Goal: Register for event/course

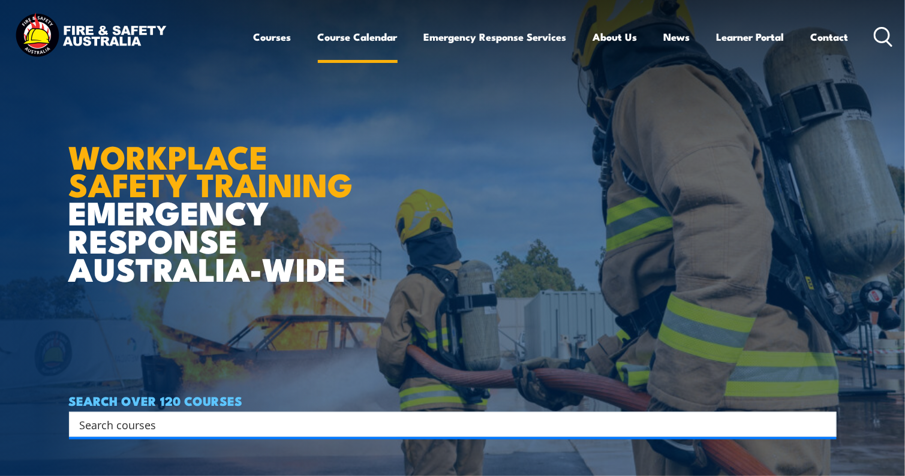
click at [378, 34] on link "Course Calendar" at bounding box center [358, 37] width 80 height 32
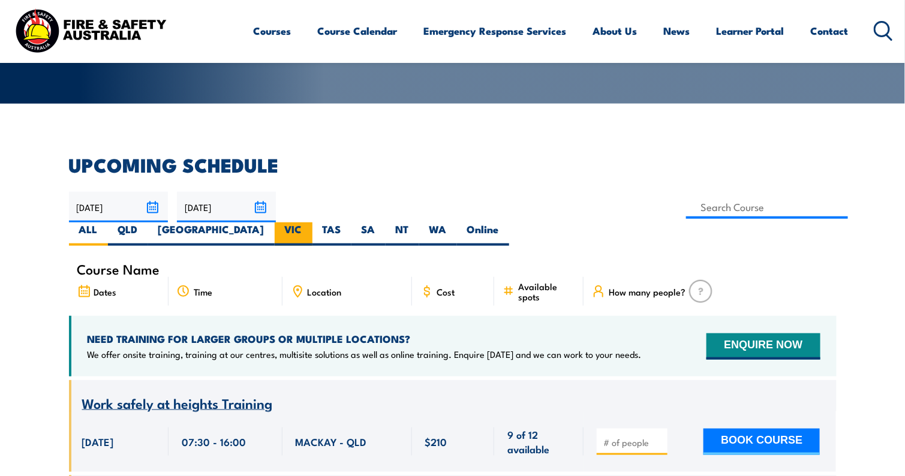
click at [312, 222] on label "VIC" at bounding box center [294, 233] width 38 height 23
click at [310, 222] on input "VIC" at bounding box center [306, 226] width 8 height 8
radio input "true"
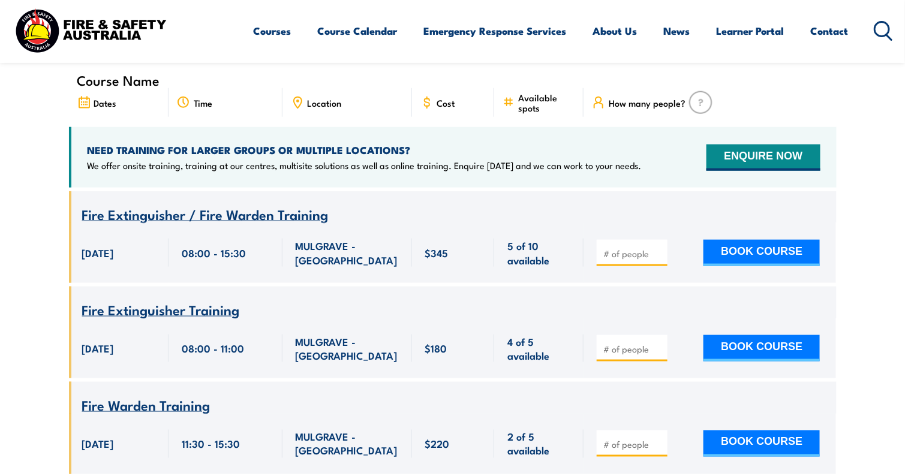
scroll to position [456, 0]
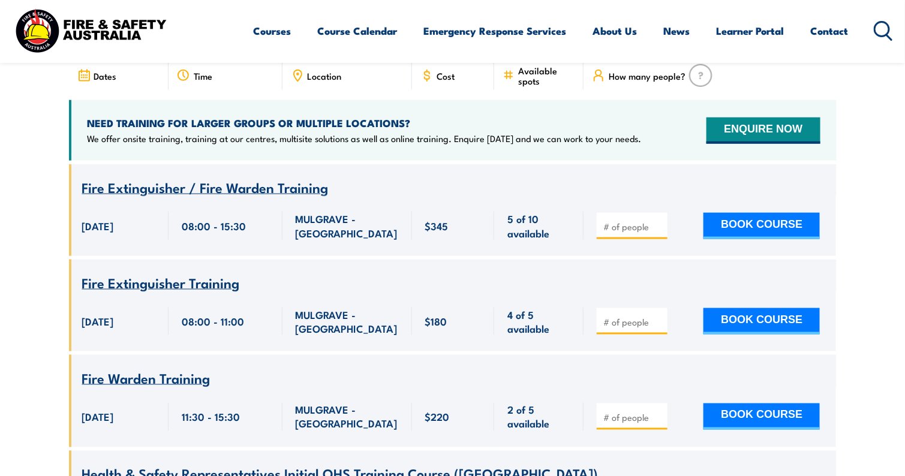
click at [489, 215] on div "$345" at bounding box center [453, 225] width 83 height 61
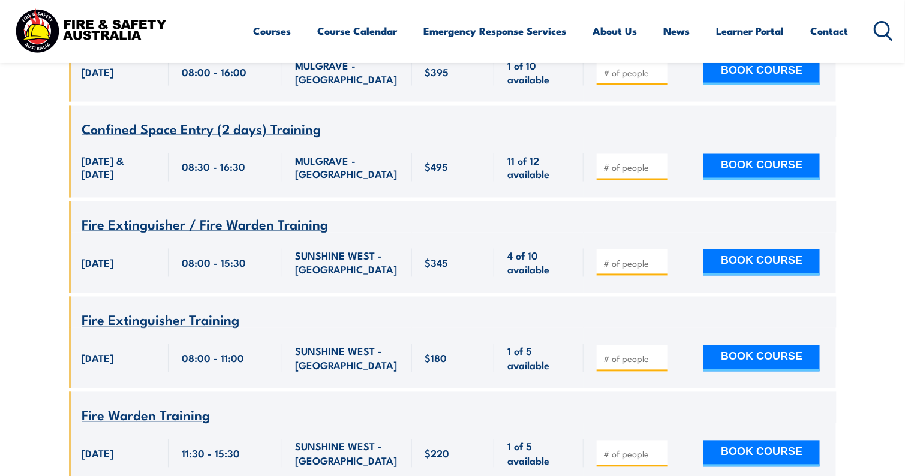
scroll to position [2494, 0]
